Goal: Check status: Check status

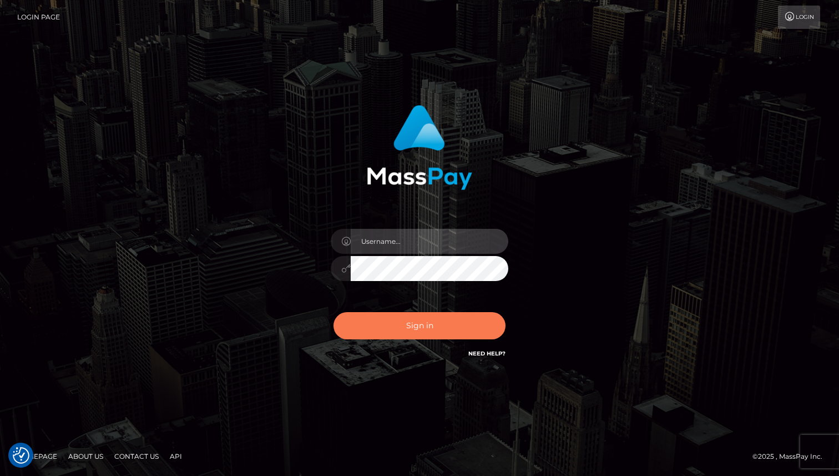
type input "[PERSON_NAME]"
click at [407, 326] on button "Sign in" at bounding box center [420, 325] width 172 height 27
type input "[PERSON_NAME]"
click at [407, 326] on button "Sign in" at bounding box center [420, 325] width 172 height 27
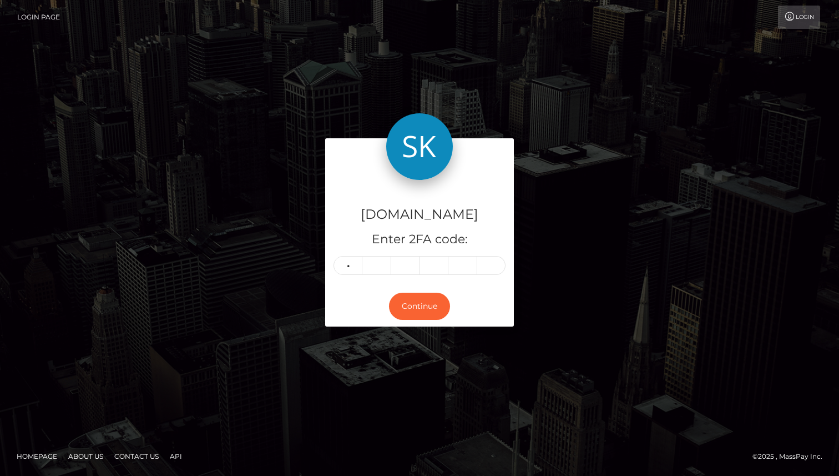
type input "3"
type input "6"
type input "9"
type input "2"
type input "3"
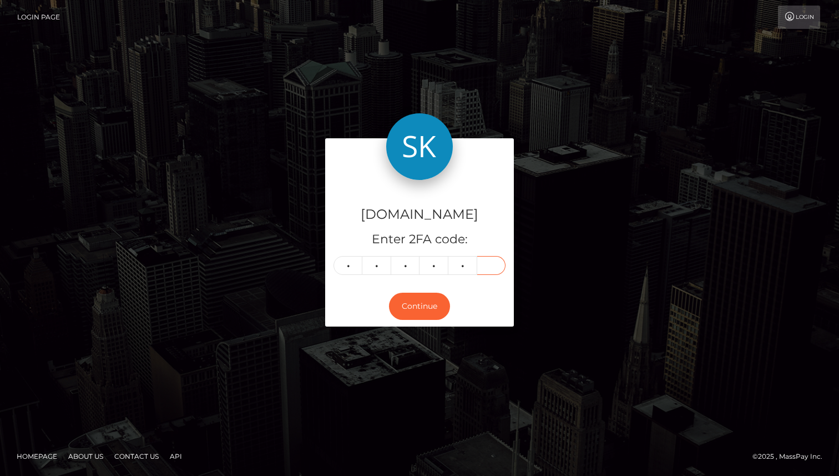
type input "6"
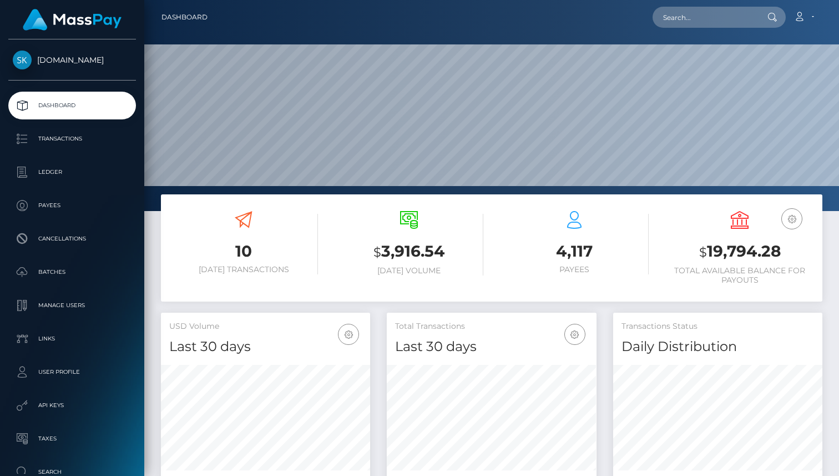
scroll to position [196, 209]
click at [44, 136] on p "Transactions" at bounding box center [72, 138] width 119 height 17
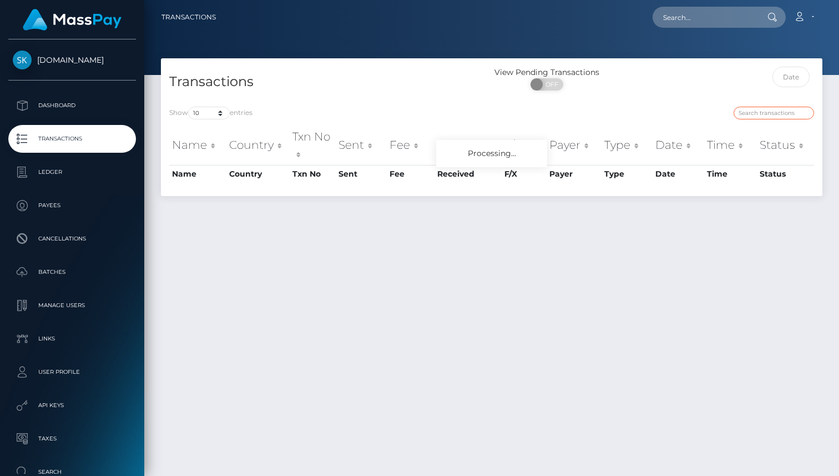
click at [764, 115] on input "search" at bounding box center [774, 113] width 80 height 13
paste input "offer-151930-fb584e"
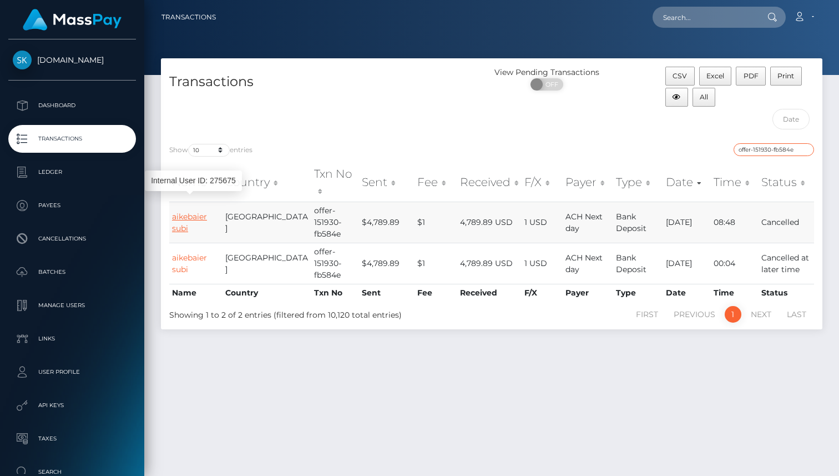
type input "offer-151930-fb584e"
click at [179, 211] on link "aikebaier subi" at bounding box center [189, 222] width 35 height 22
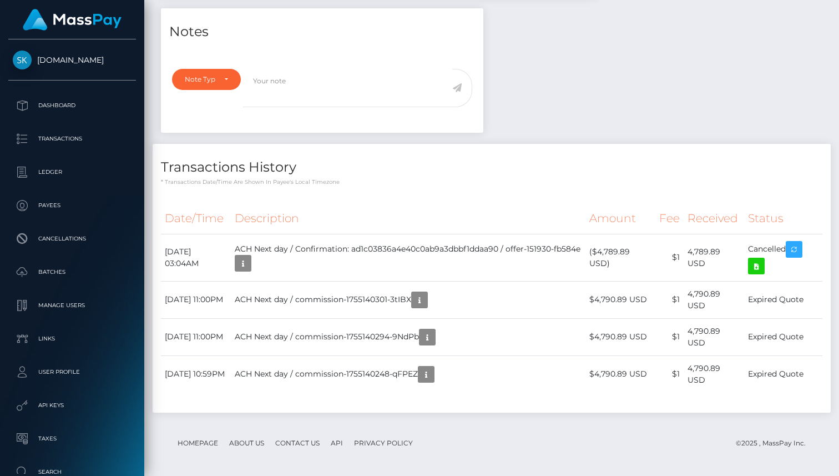
scroll to position [358, 0]
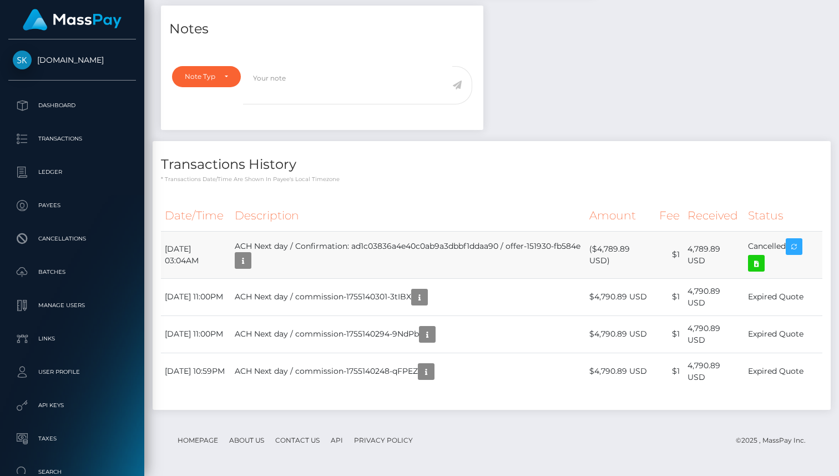
drag, startPoint x: 287, startPoint y: 259, endPoint x: 534, endPoint y: 248, distance: 246.7
click at [534, 248] on td "ACH Next day / Confirmation: ad1c03836a4e40c0ab9a3dbbf1ddaa90 / offer-151930-fb…" at bounding box center [408, 254] width 355 height 47
copy td "offer-151930-fb584e"
